Goal: Task Accomplishment & Management: Manage account settings

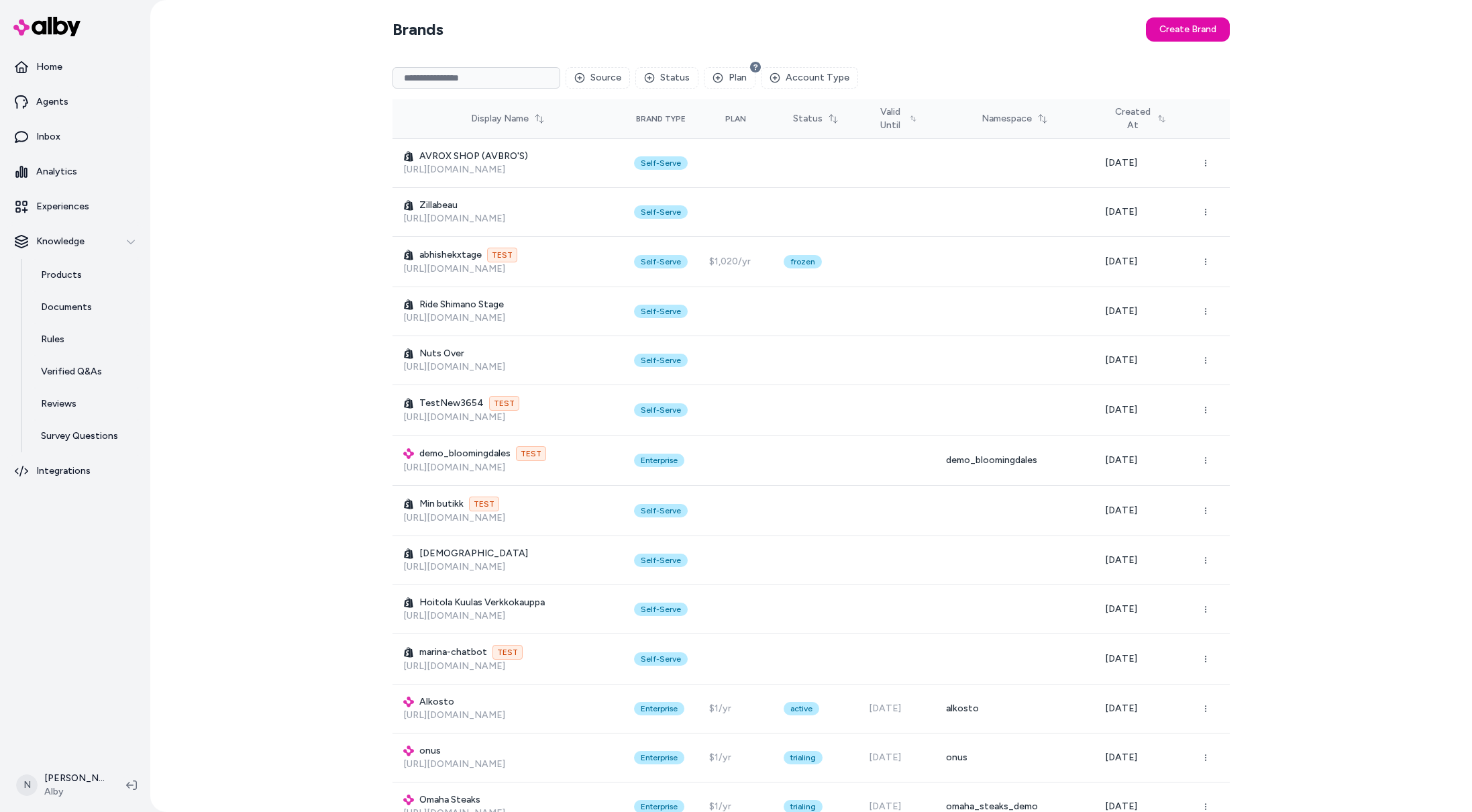
drag, startPoint x: 505, startPoint y: 59, endPoint x: 509, endPoint y: 70, distance: 11.7
click at [509, 72] on input at bounding box center [476, 77] width 168 height 21
click at [509, 70] on input at bounding box center [476, 77] width 168 height 21
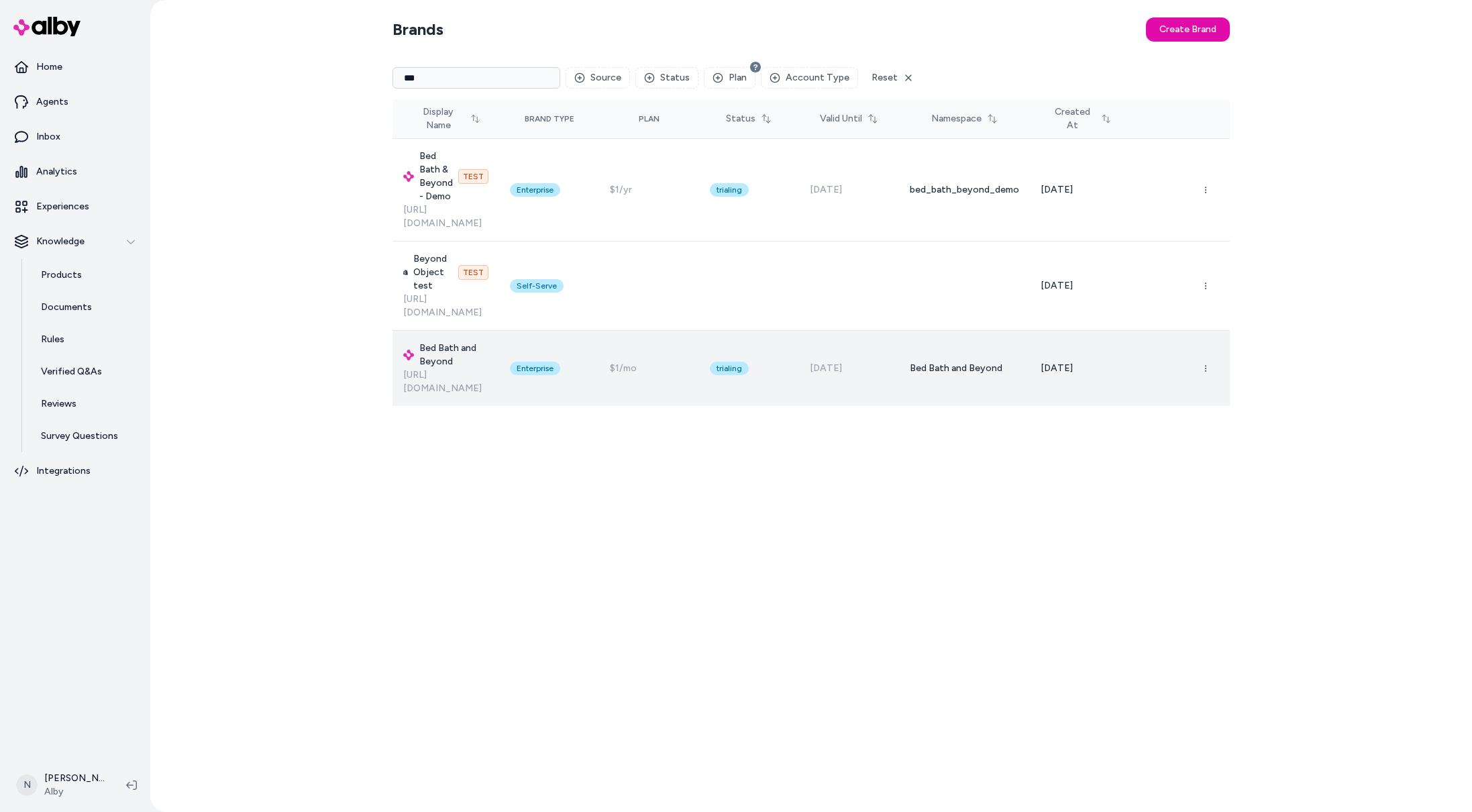
type input "***"
click at [460, 368] on p "[URL][DOMAIN_NAME]" at bounding box center [446, 381] width 85 height 27
click at [489, 342] on h3 "Bed Bath and Beyond" at bounding box center [446, 355] width 85 height 27
click at [1181, 355] on div at bounding box center [1174, 368] width 88 height 27
click at [1073, 363] on span "[DATE]" at bounding box center [1056, 368] width 32 height 12
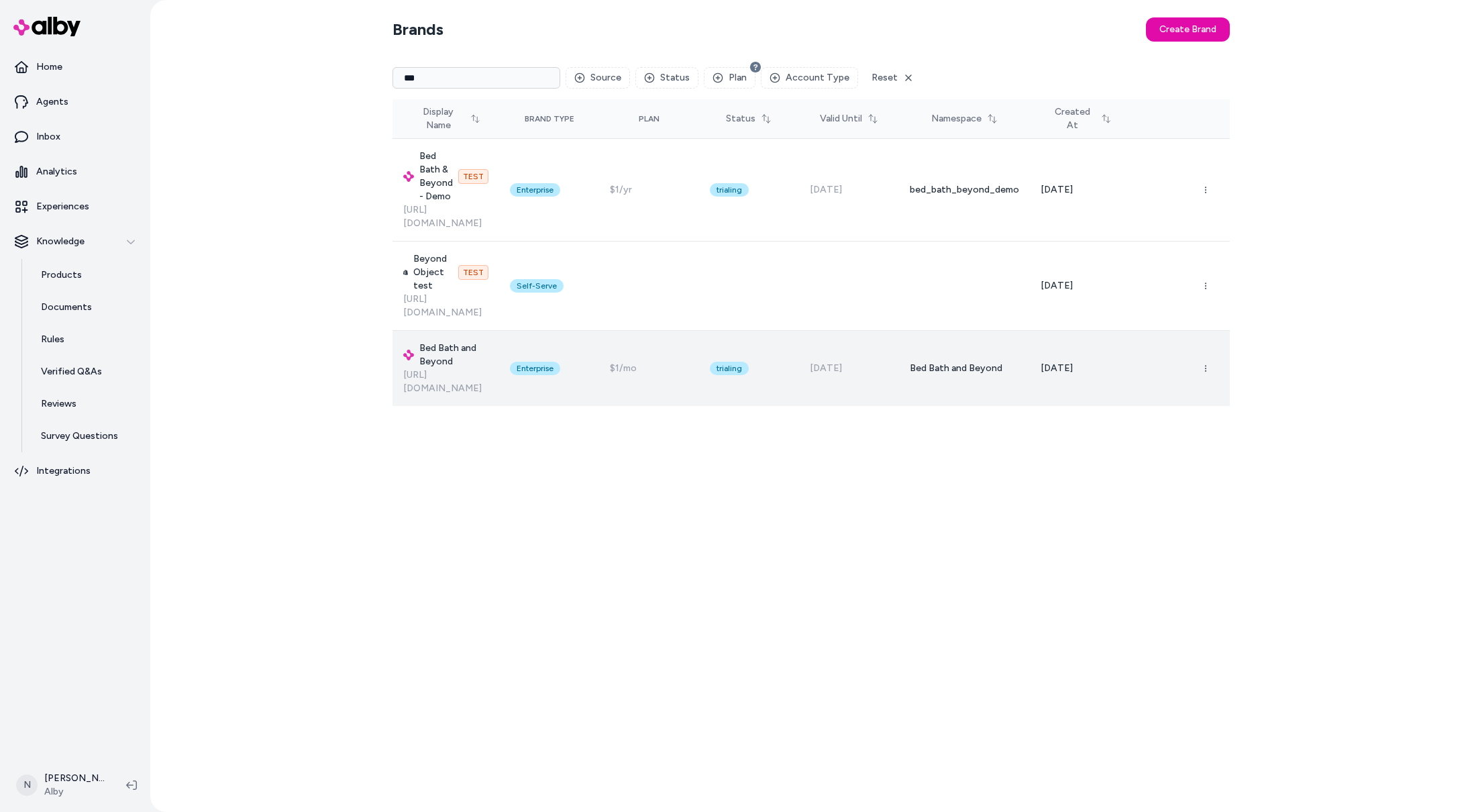
click at [1073, 363] on span "[DATE]" at bounding box center [1056, 368] width 32 height 12
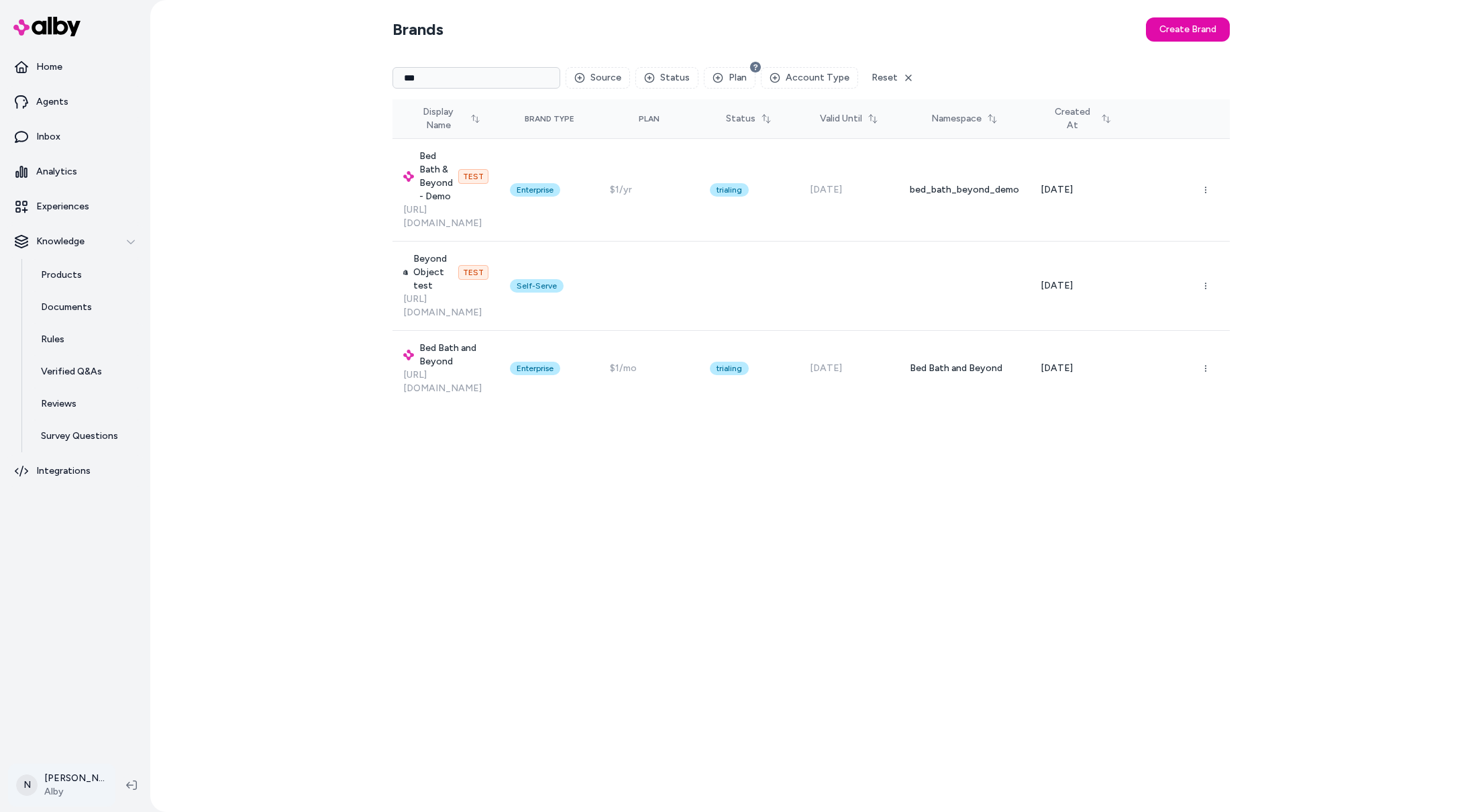
click at [79, 774] on html "Home Agents Inbox Analytics Experiences Knowledge Products Documents Rules Veri…" at bounding box center [736, 406] width 1472 height 812
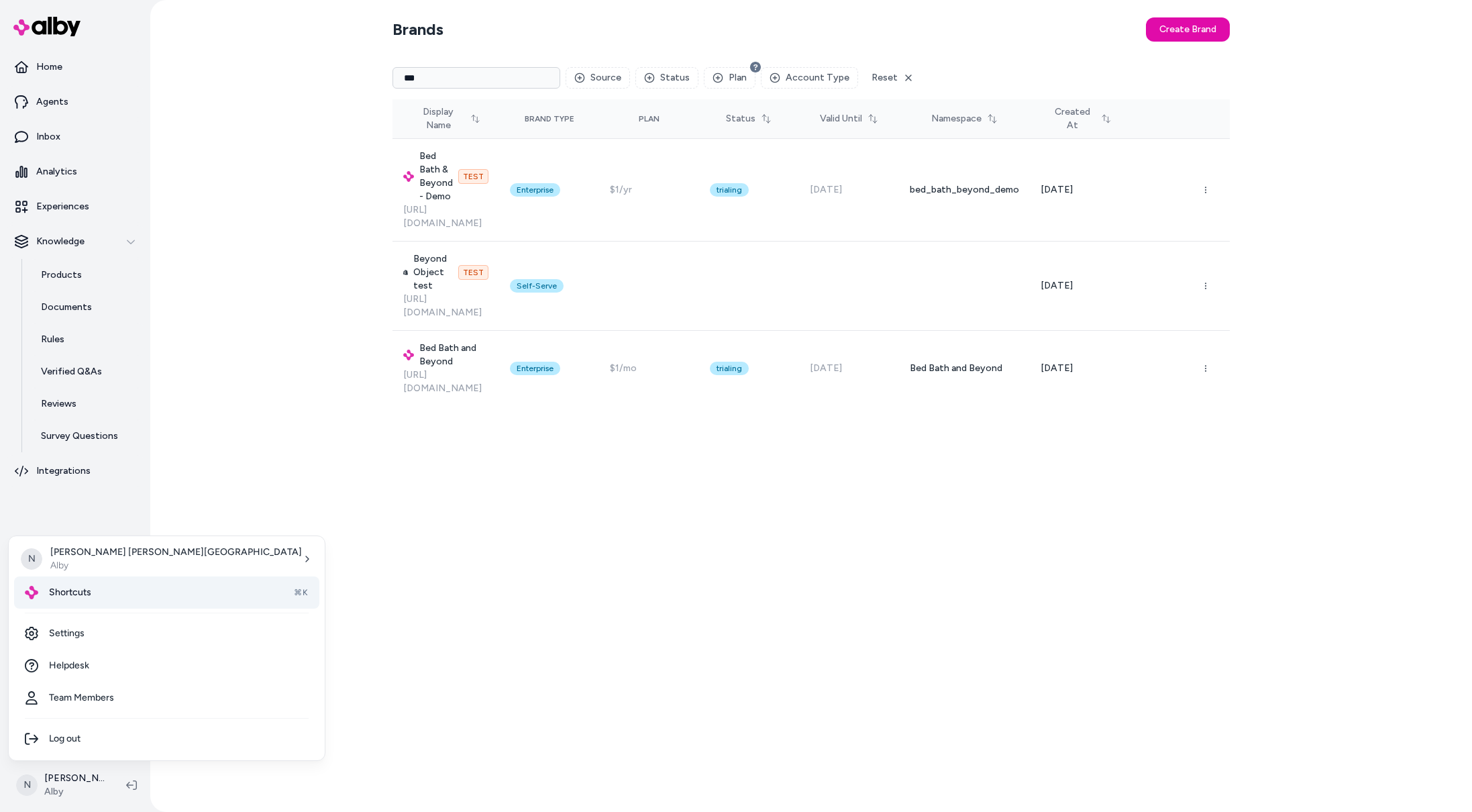
click at [111, 605] on div "Shortcuts ⌘K" at bounding box center [167, 592] width 306 height 32
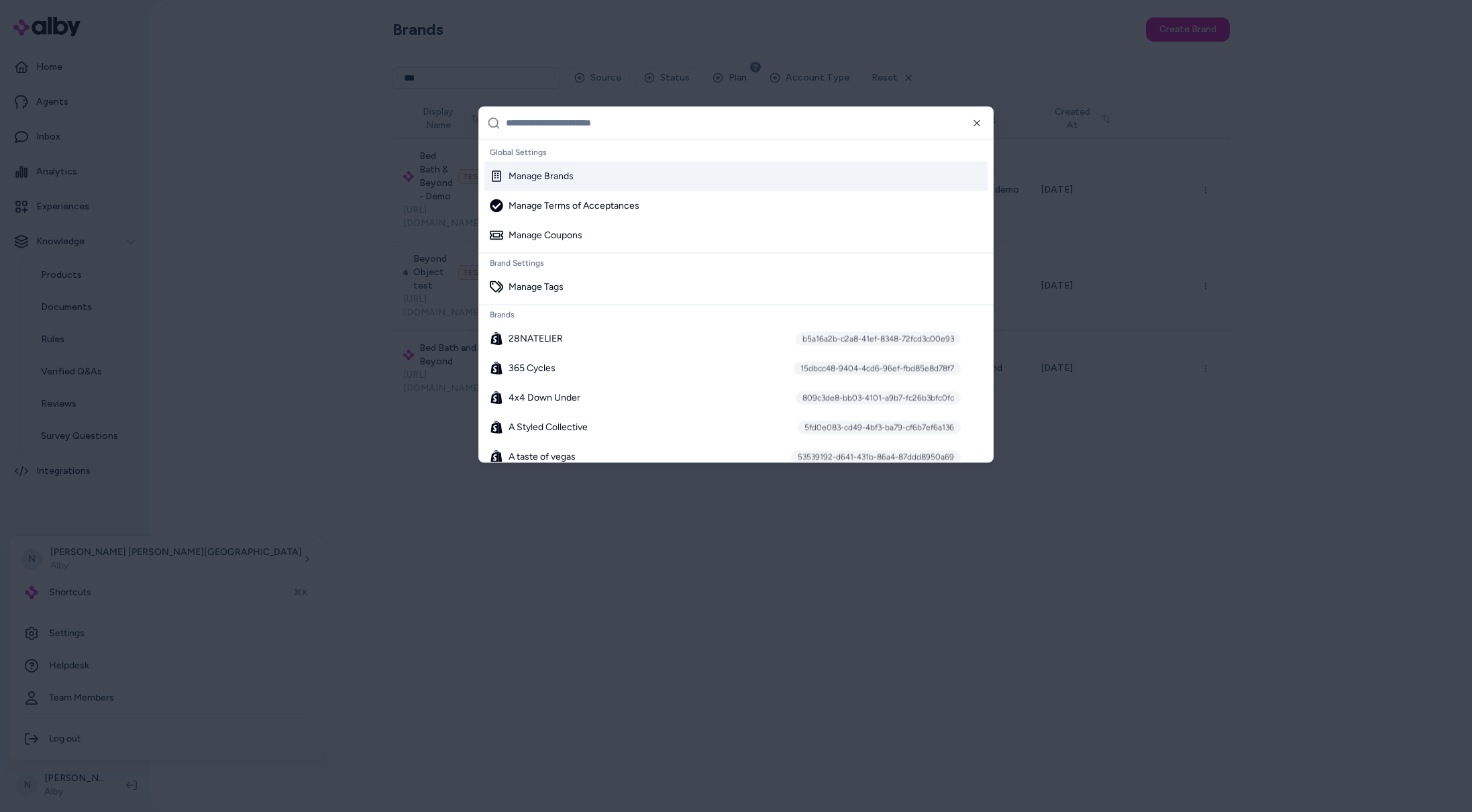
click at [113, 595] on div at bounding box center [736, 406] width 1472 height 812
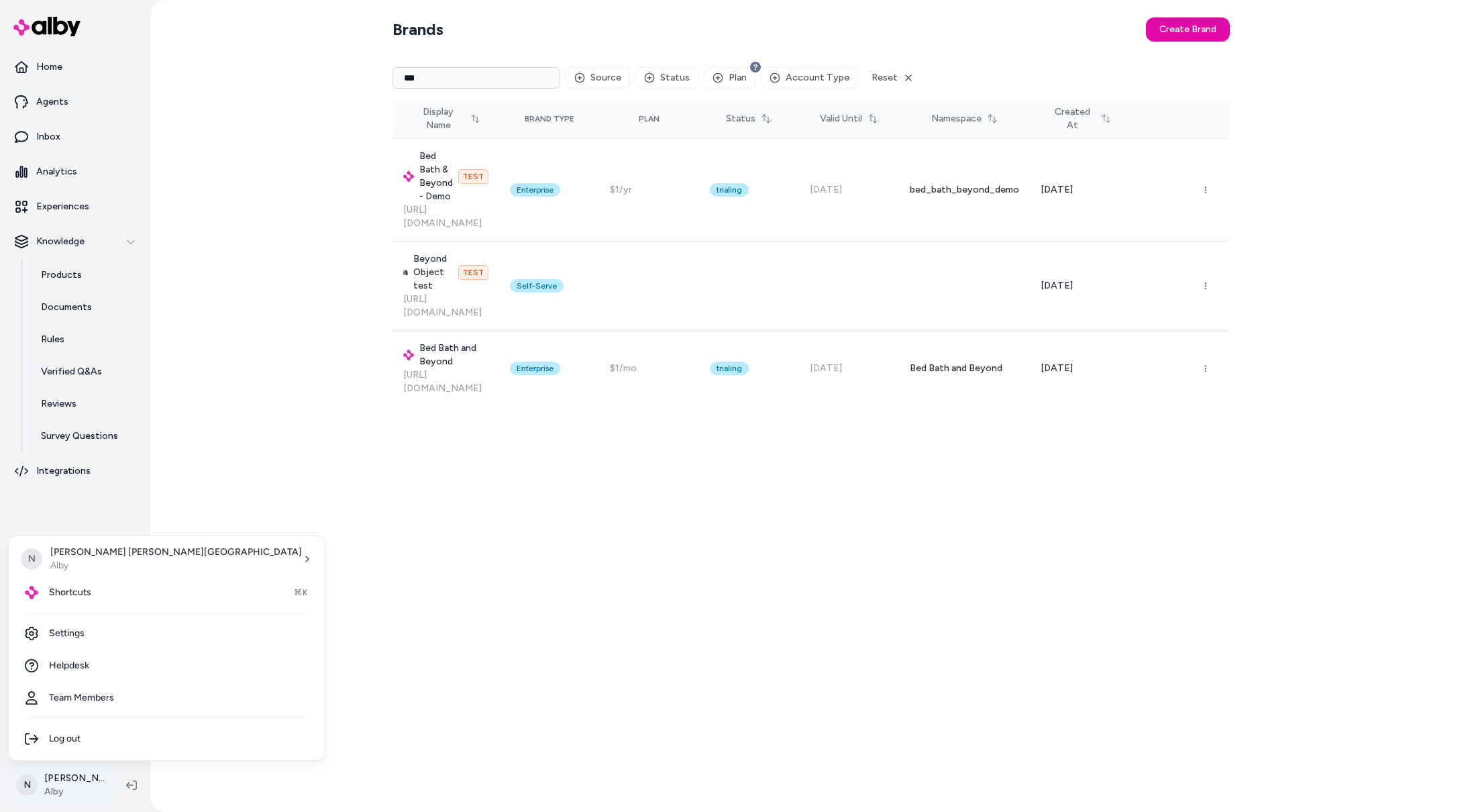
click at [102, 778] on html "Home Agents Inbox Analytics Experiences Knowledge Products Documents Rules Veri…" at bounding box center [736, 406] width 1472 height 812
click at [110, 595] on div "Shortcuts ⌘K" at bounding box center [167, 592] width 306 height 32
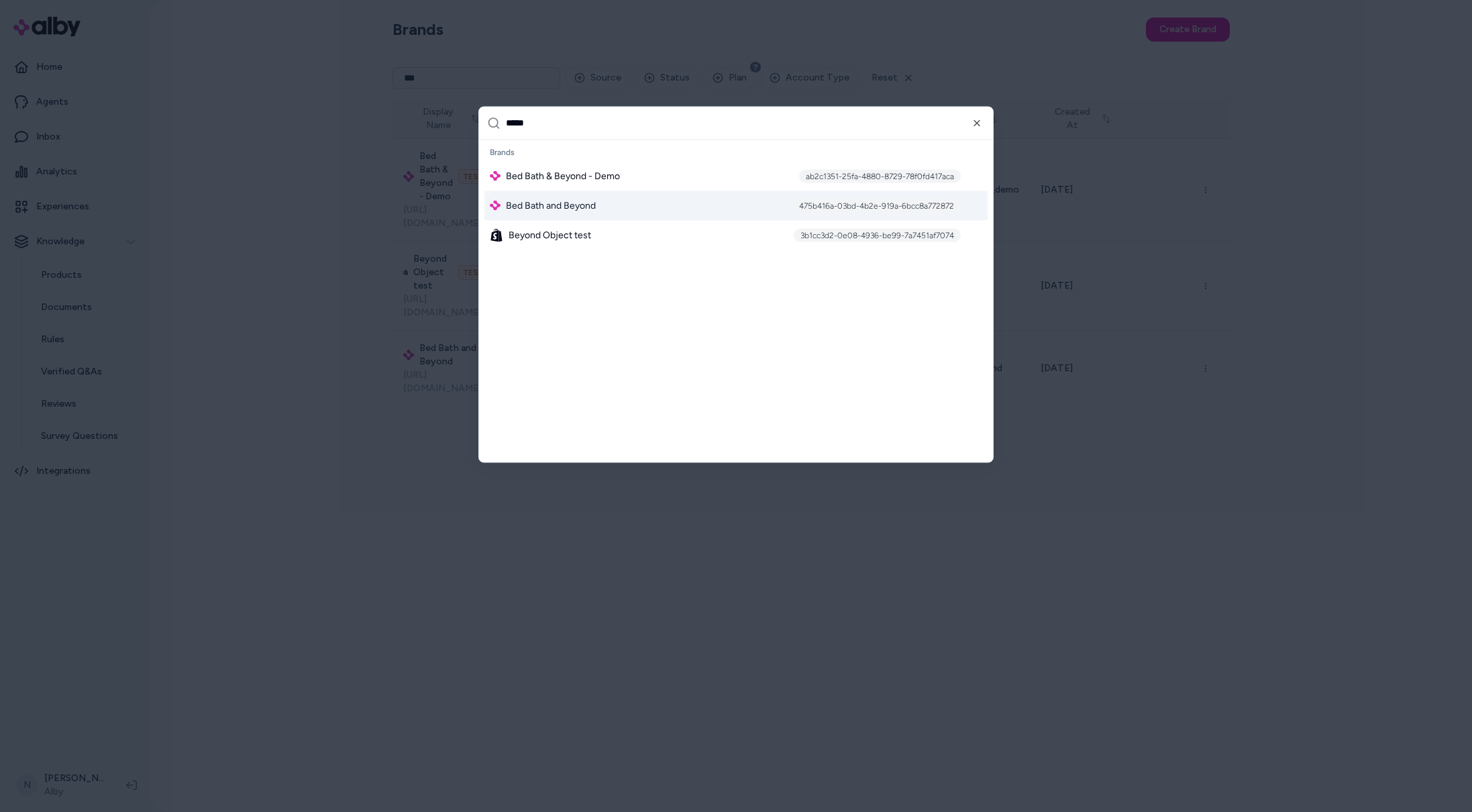
type input "*****"
click at [615, 199] on div "Bed Bath and Beyond 475b416a-03bd-4b2e-919a-6bcc8a772872" at bounding box center [736, 206] width 503 height 30
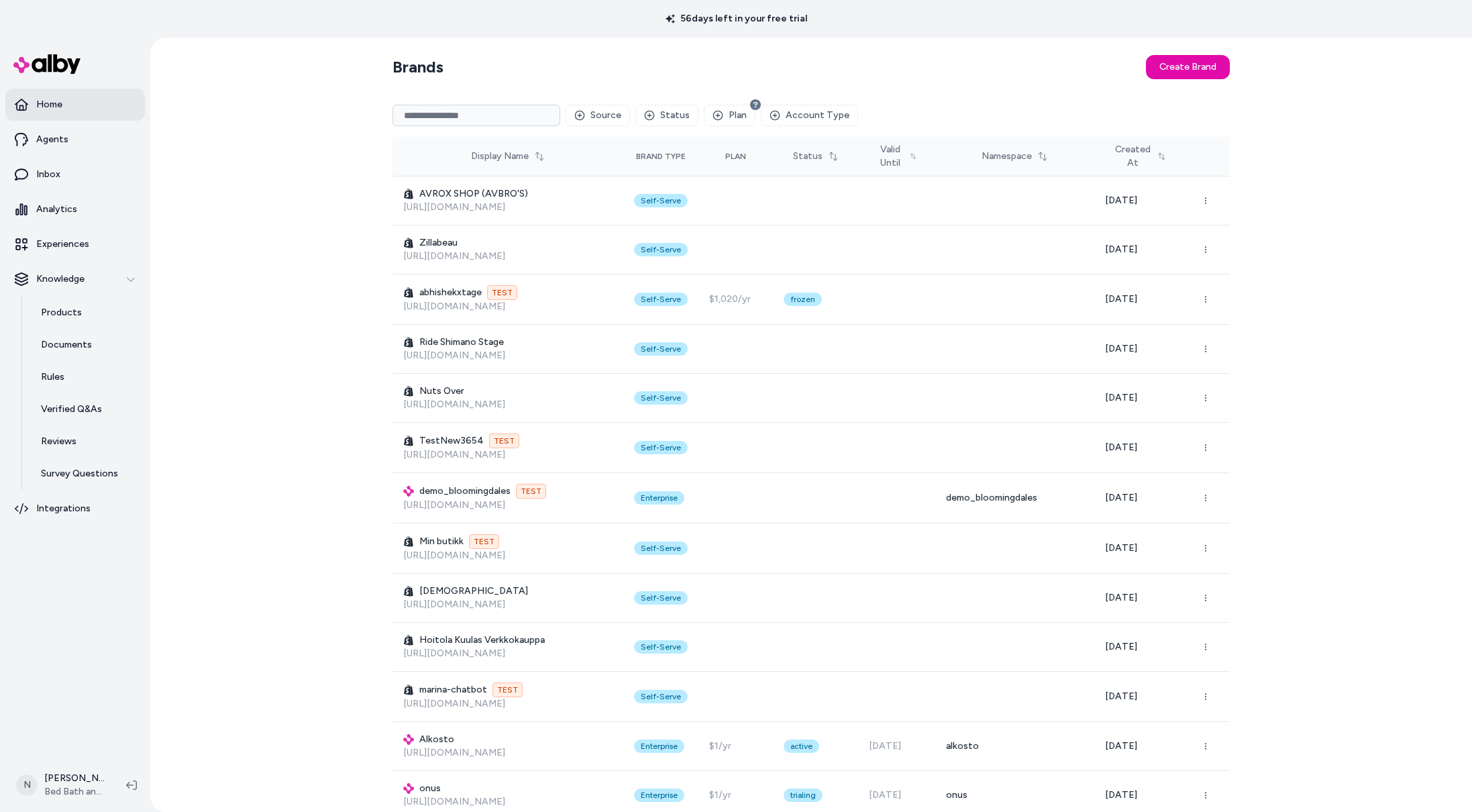
click at [66, 105] on link "Home" at bounding box center [75, 104] width 140 height 32
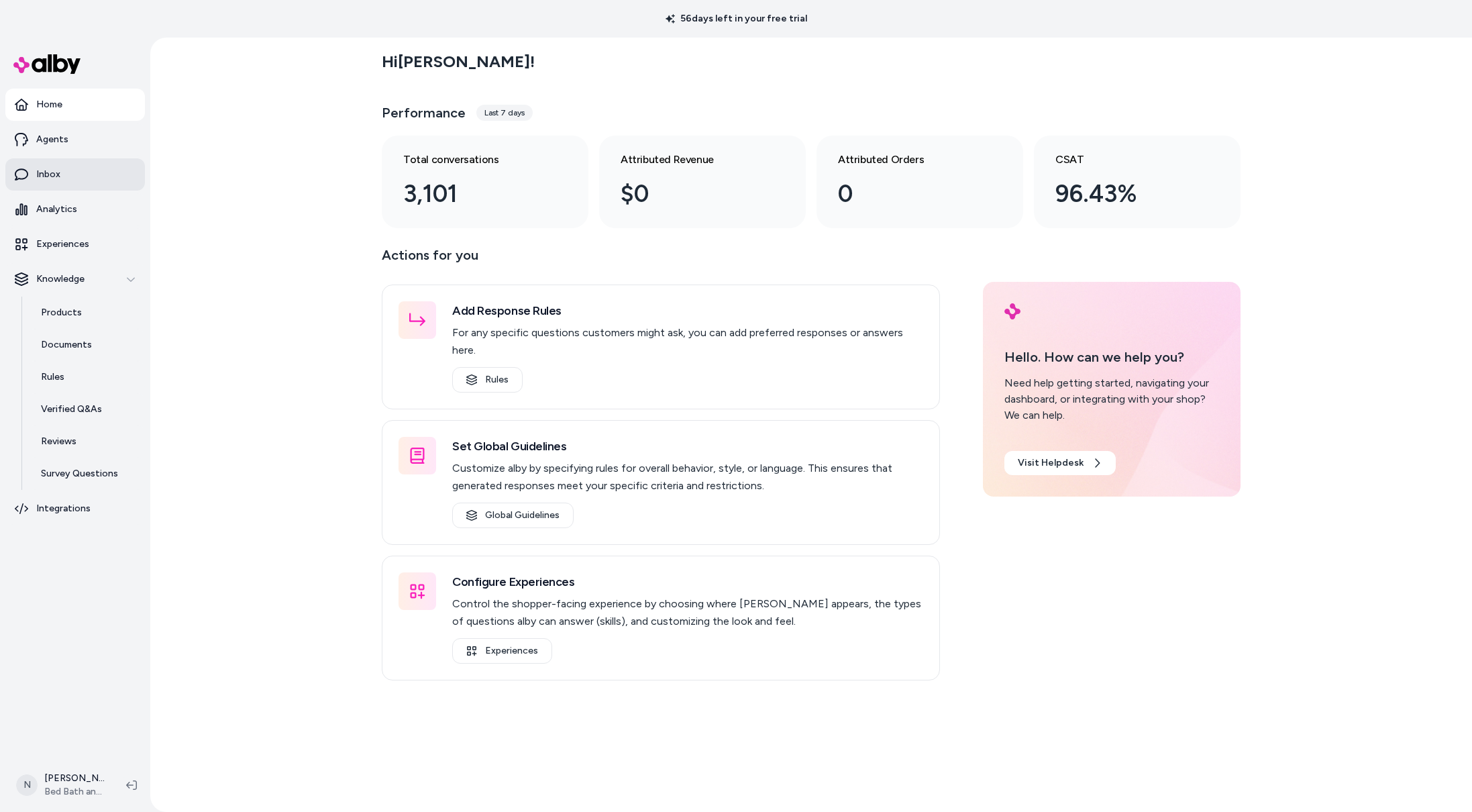
click at [81, 176] on link "Inbox" at bounding box center [75, 174] width 140 height 32
